Goal: Register for event/course

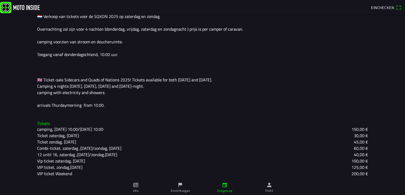
scroll to position [148, 0]
click at [0, 0] on slot "VIP ticket, zondag,[DATE]" at bounding box center [0, 0] width 0 height 0
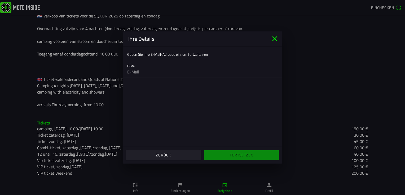
click at [243, 156] on ion-col "Fortsetzen" at bounding box center [241, 155] width 78 height 14
click at [158, 75] on input "email" at bounding box center [202, 72] width 150 height 11
type input "[EMAIL_ADDRESS][DOMAIN_NAME]"
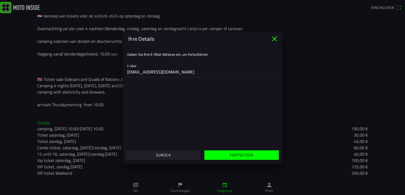
click at [229, 156] on span "Fortsetzen" at bounding box center [241, 156] width 66 height 10
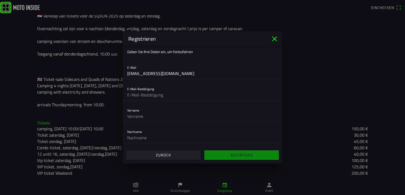
scroll to position [2, 0]
click at [147, 94] on input "text" at bounding box center [202, 96] width 150 height 11
type input "[EMAIL_ADDRESS][DOMAIN_NAME]"
type input "[PERSON_NAME]"
type input "KOCH"
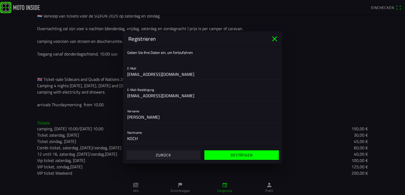
click at [229, 156] on span "Bestätigen" at bounding box center [241, 156] width 66 height 10
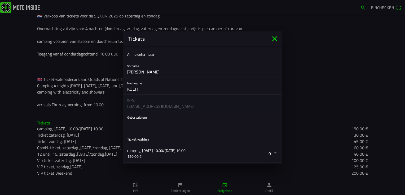
click at [275, 39] on icon "close" at bounding box center [274, 39] width 8 height 8
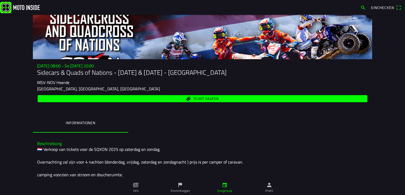
scroll to position [0, 0]
